Goal: Task Accomplishment & Management: Use online tool/utility

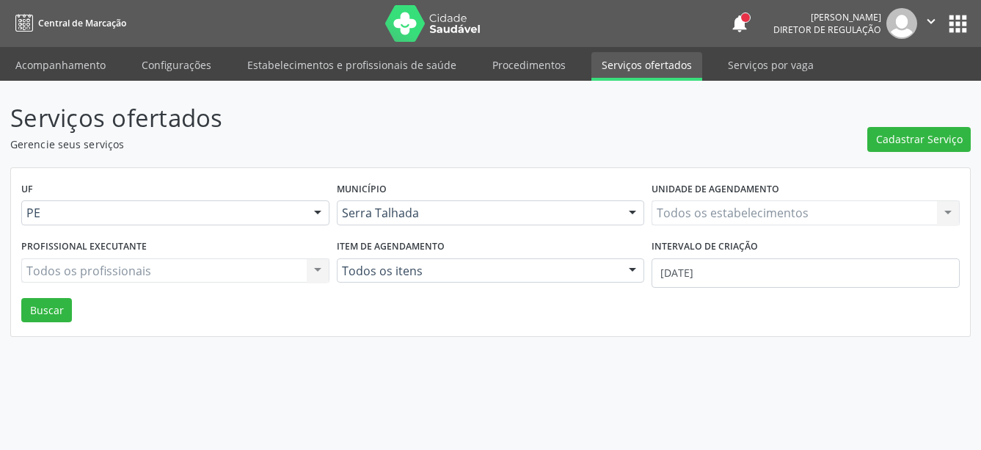
select select "9"
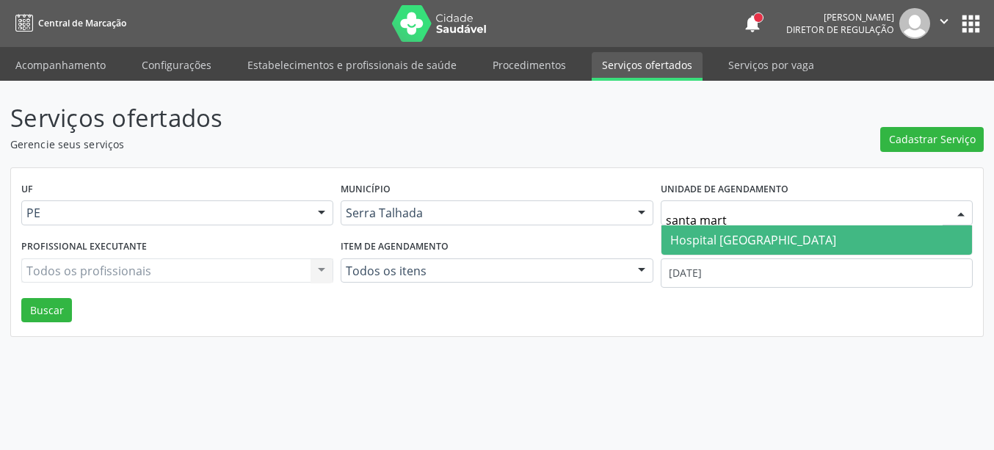
type input "santa marta"
click at [706, 239] on span "Hospital [GEOGRAPHIC_DATA]" at bounding box center [753, 240] width 166 height 16
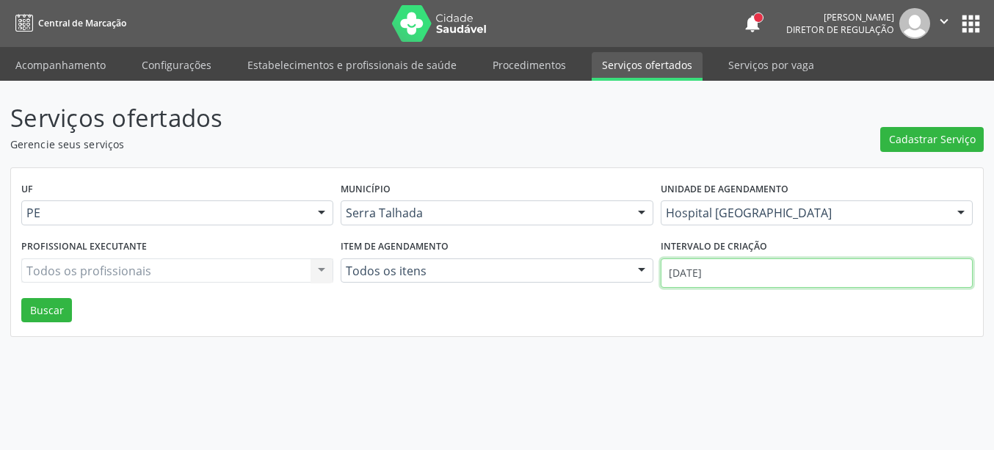
click at [713, 261] on input "0[DATE]" at bounding box center [816, 272] width 312 height 29
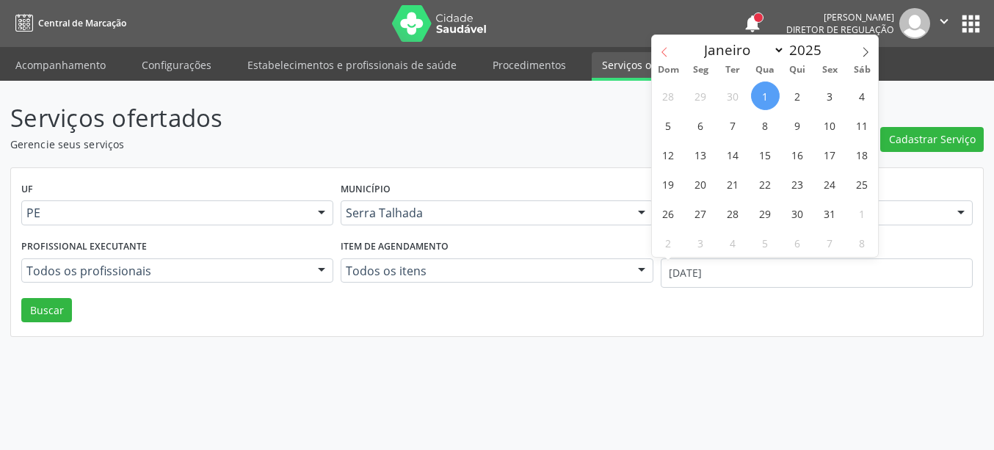
click at [666, 54] on icon at bounding box center [664, 52] width 10 height 10
select select "8"
click at [708, 89] on span "1" at bounding box center [700, 95] width 29 height 29
type input "01/09/2025"
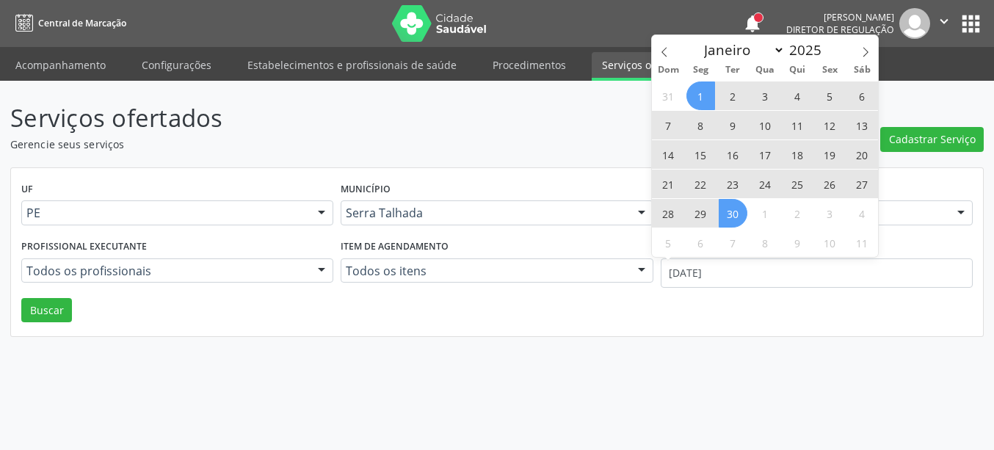
click at [732, 211] on span "30" at bounding box center [732, 213] width 29 height 29
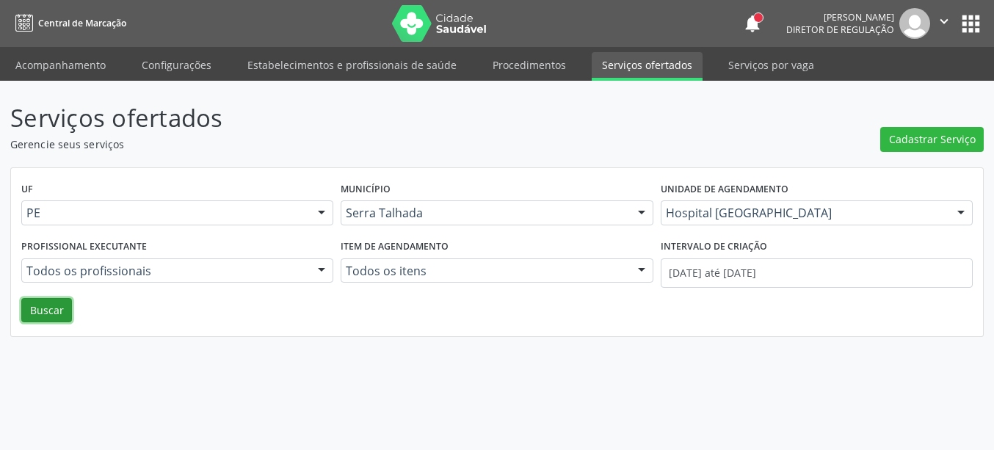
click at [45, 308] on button "Buscar" at bounding box center [46, 310] width 51 height 25
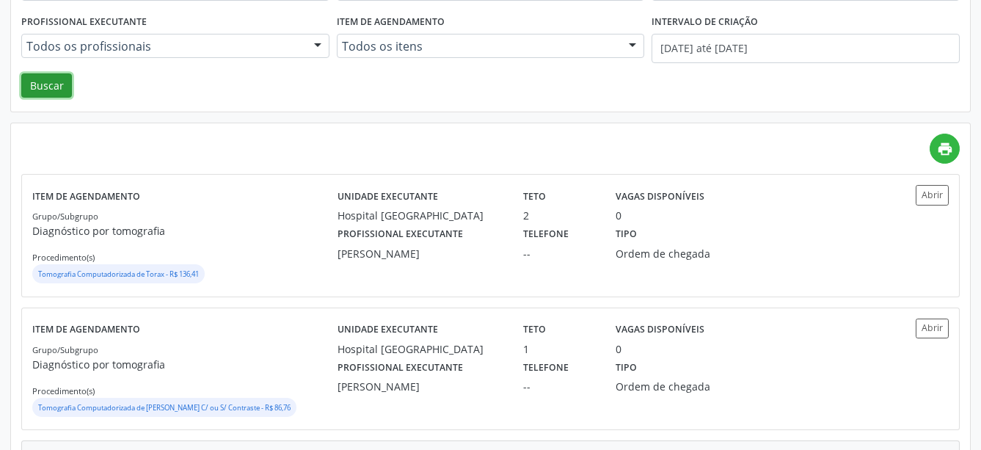
scroll to position [369, 0]
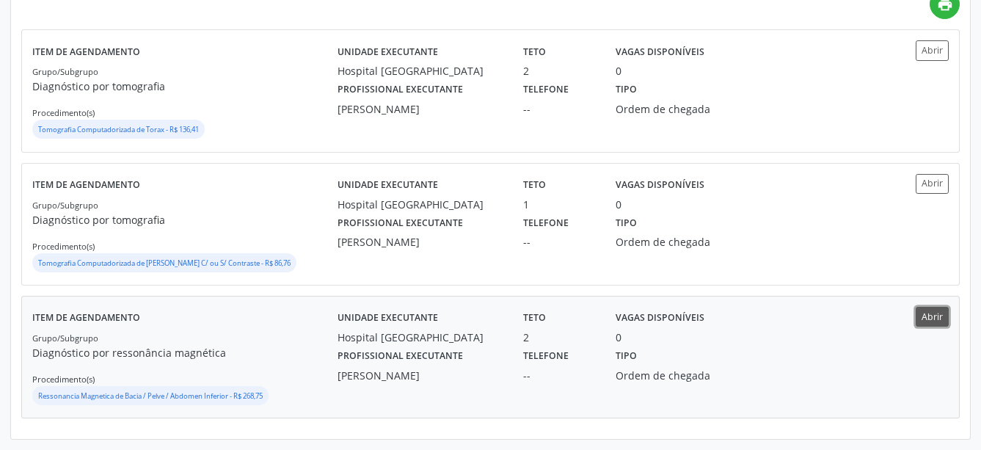
click at [933, 314] on button "Abrir" at bounding box center [932, 317] width 33 height 20
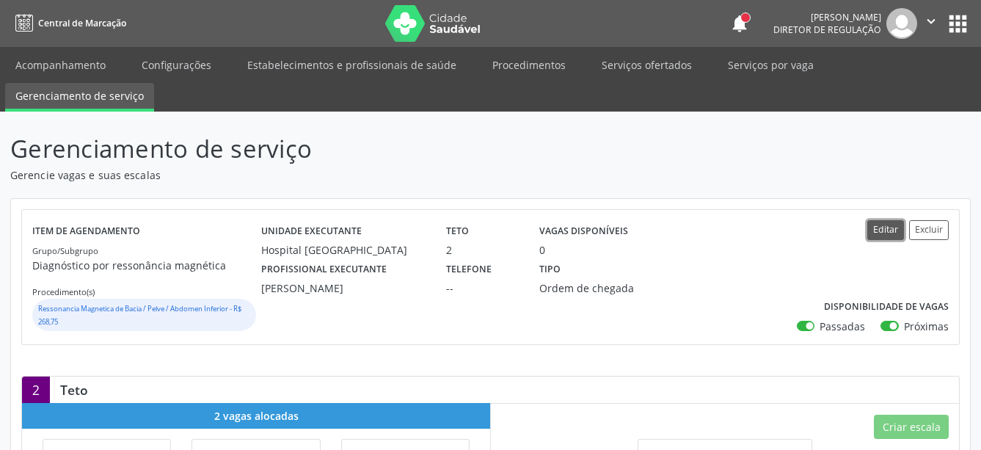
click at [877, 225] on button "Editar" at bounding box center [885, 230] width 37 height 20
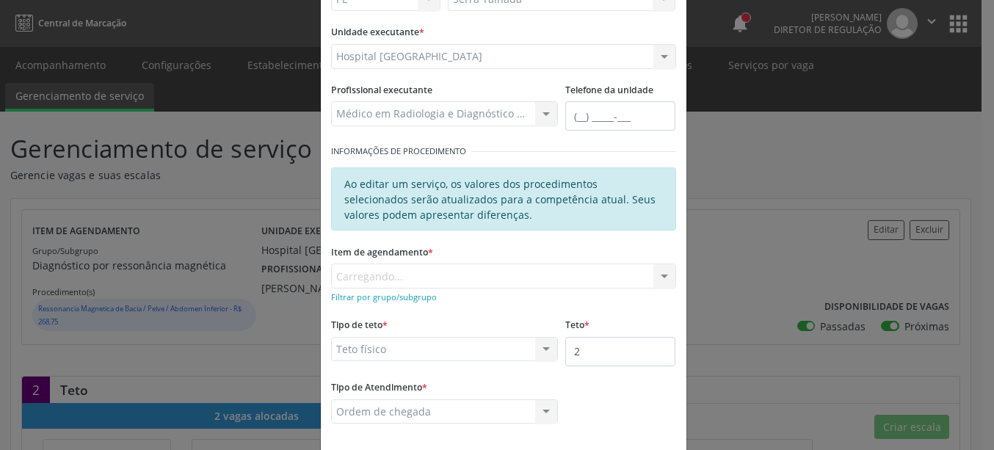
scroll to position [167, 0]
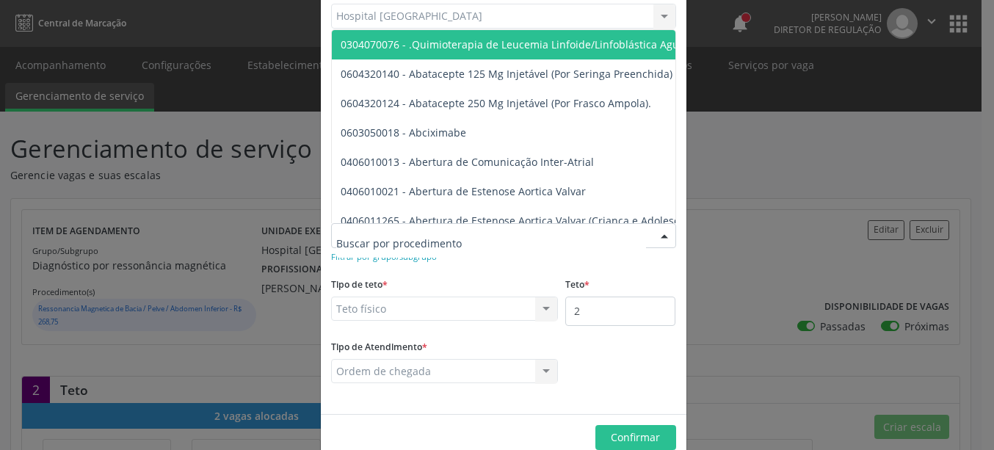
click at [653, 233] on div at bounding box center [664, 236] width 22 height 25
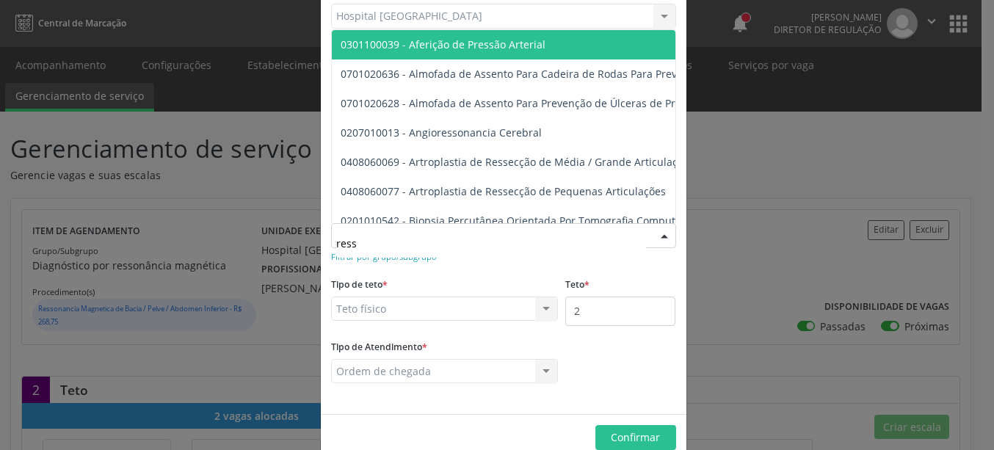
type input "resso"
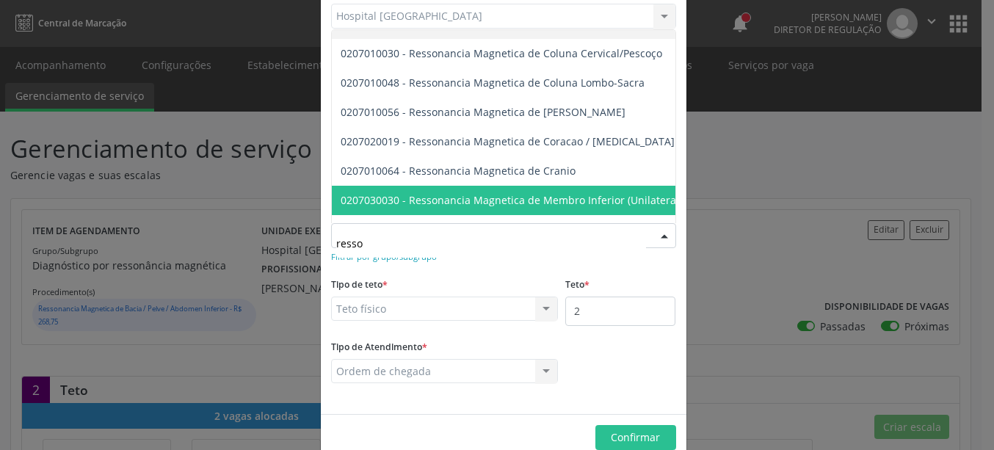
click at [590, 197] on span "0207030030 - Ressonancia Magnetica de Membro Inferior (Unilateral)" at bounding box center [511, 200] width 341 height 14
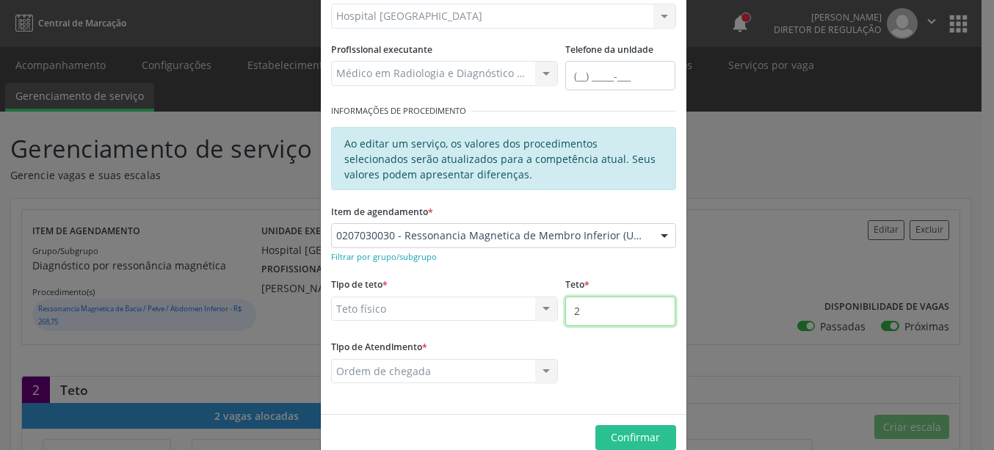
click at [590, 307] on input "2" at bounding box center [620, 310] width 110 height 29
type input "3"
click at [611, 433] on span "Confirmar" at bounding box center [635, 437] width 49 height 14
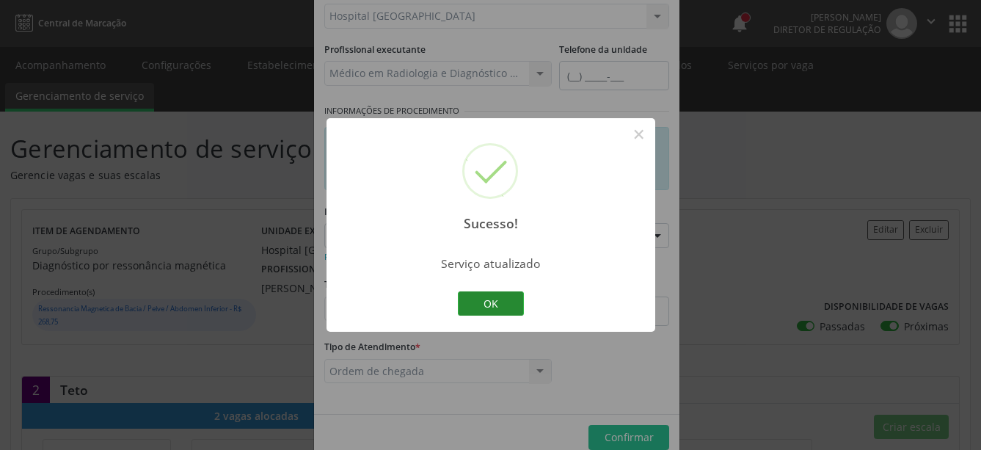
click at [484, 303] on button "OK" at bounding box center [491, 303] width 66 height 25
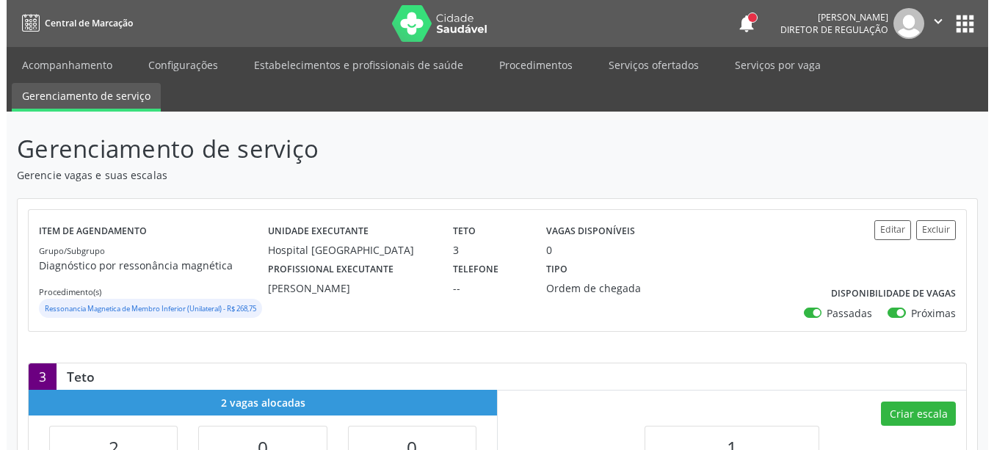
scroll to position [225, 0]
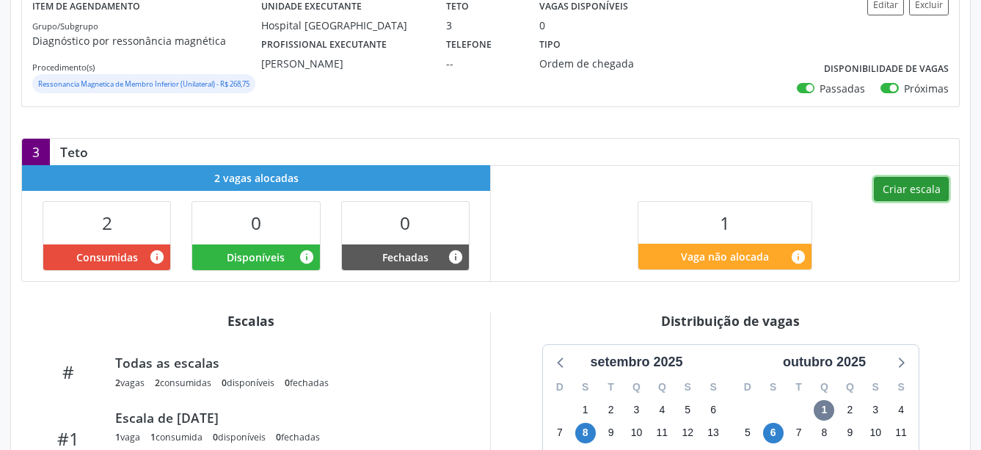
click at [907, 202] on button "Criar escala" at bounding box center [911, 189] width 75 height 25
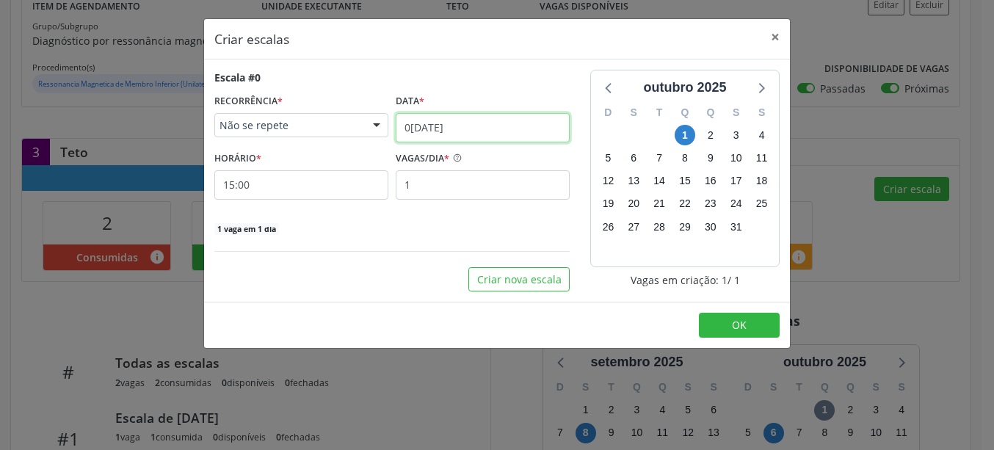
click at [440, 126] on input "0[DATE]" at bounding box center [483, 127] width 174 height 29
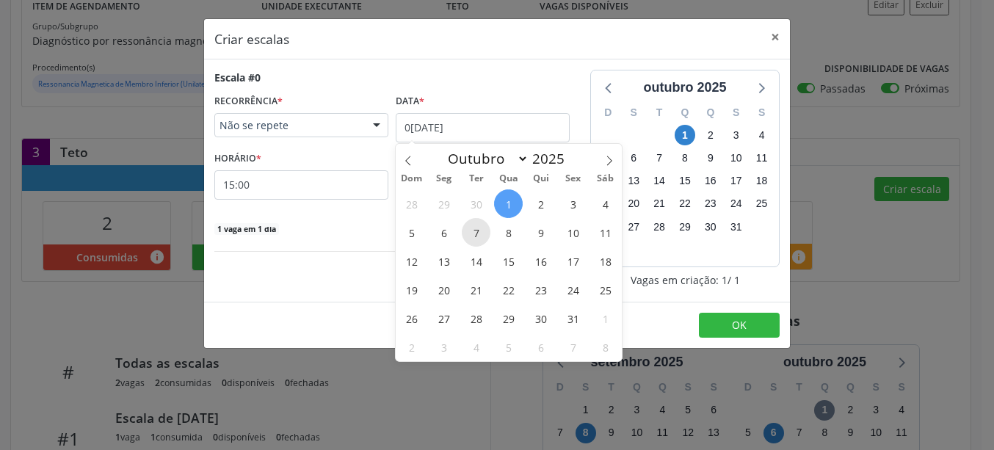
click at [482, 230] on span "7" at bounding box center [476, 232] width 29 height 29
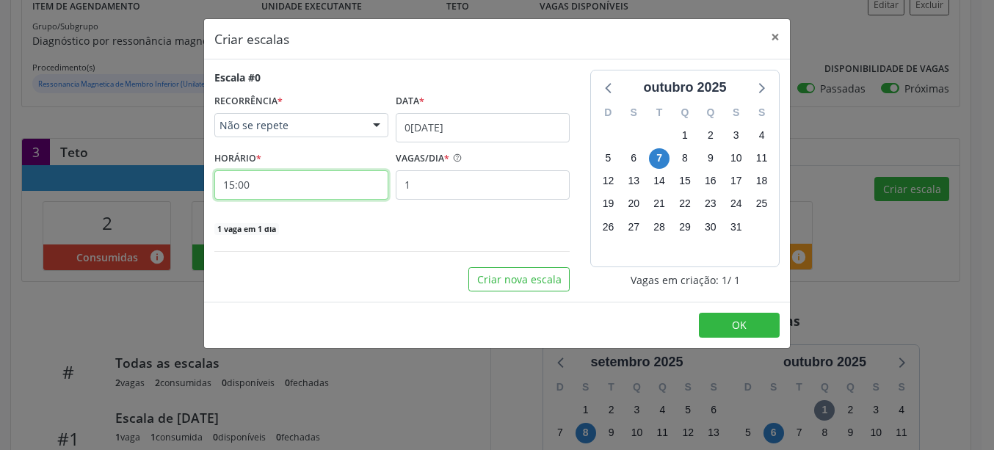
click at [231, 188] on input "15:00" at bounding box center [301, 184] width 174 height 29
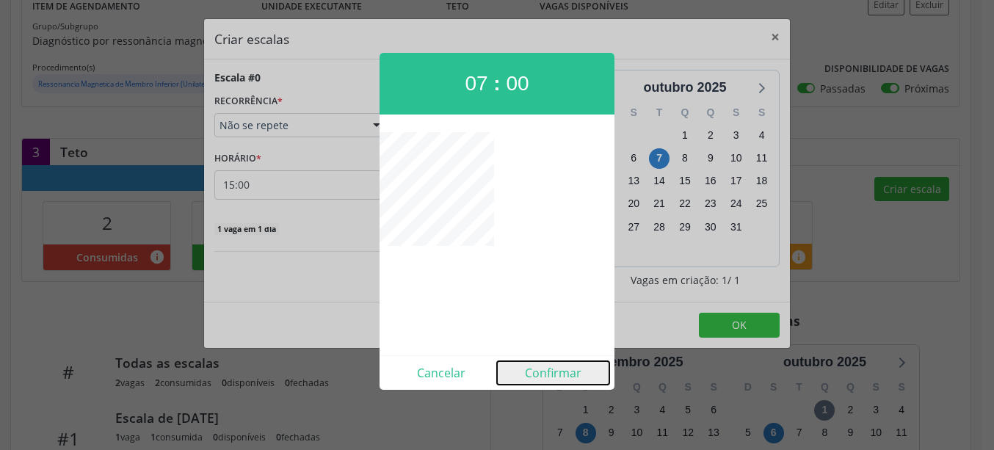
click at [565, 368] on button "Confirmar" at bounding box center [553, 372] width 112 height 23
type input "07:00"
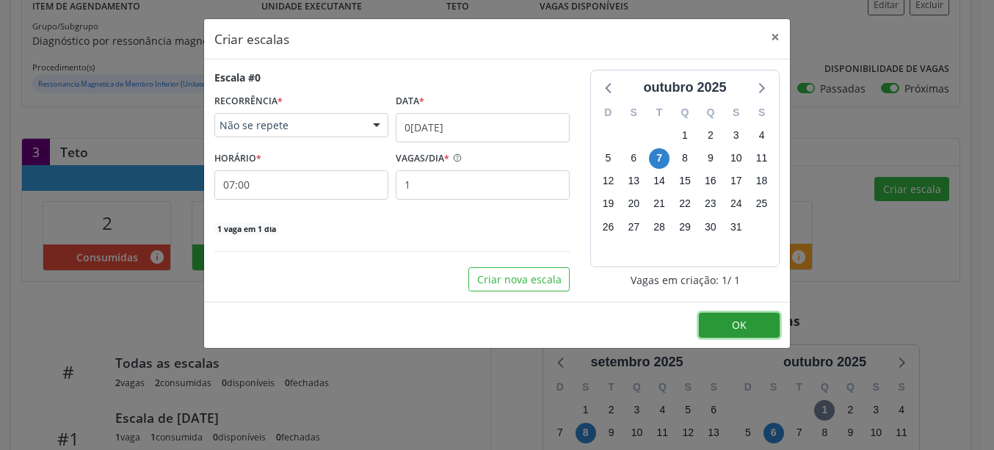
drag, startPoint x: 722, startPoint y: 320, endPoint x: 623, endPoint y: 327, distance: 99.3
click at [721, 321] on button "OK" at bounding box center [739, 325] width 81 height 25
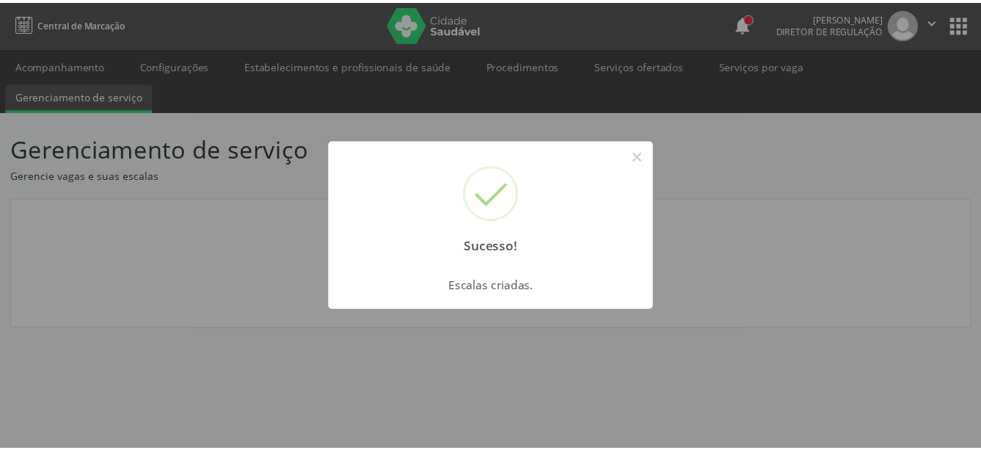
scroll to position [0, 0]
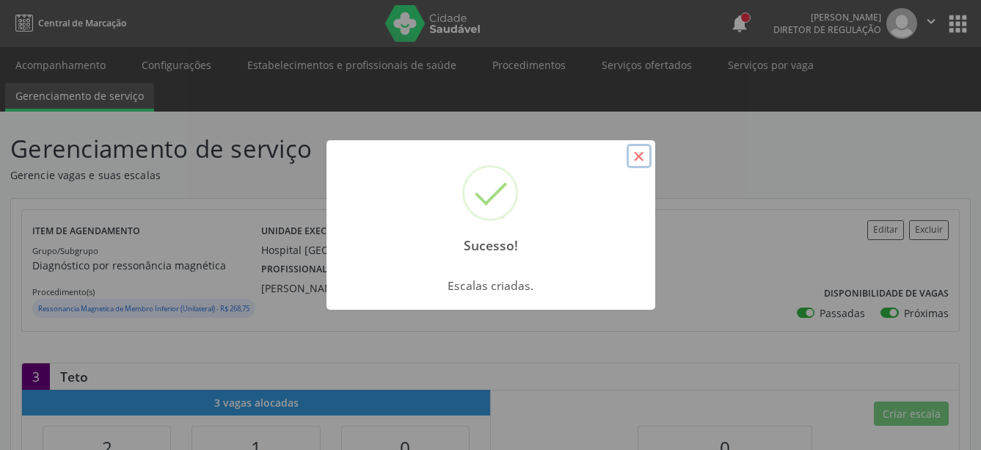
click at [630, 158] on button "×" at bounding box center [639, 156] width 25 height 25
